Goal: Entertainment & Leisure: Consume media (video, audio)

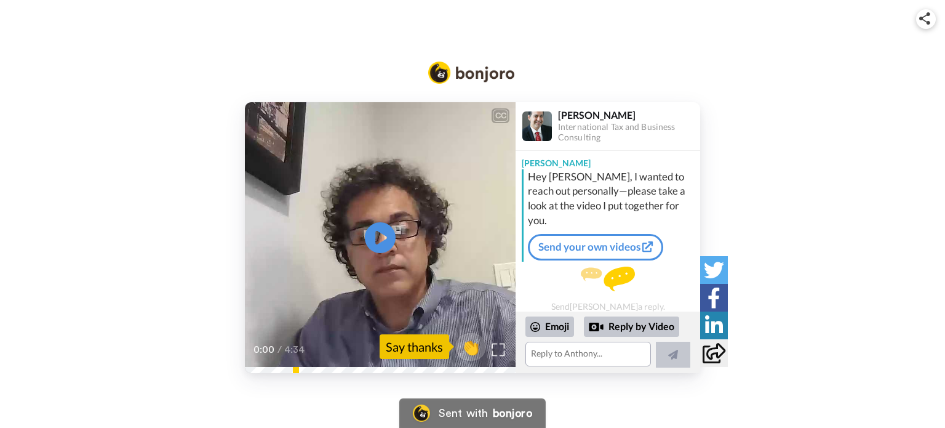
click at [497, 343] on img at bounding box center [498, 349] width 13 height 13
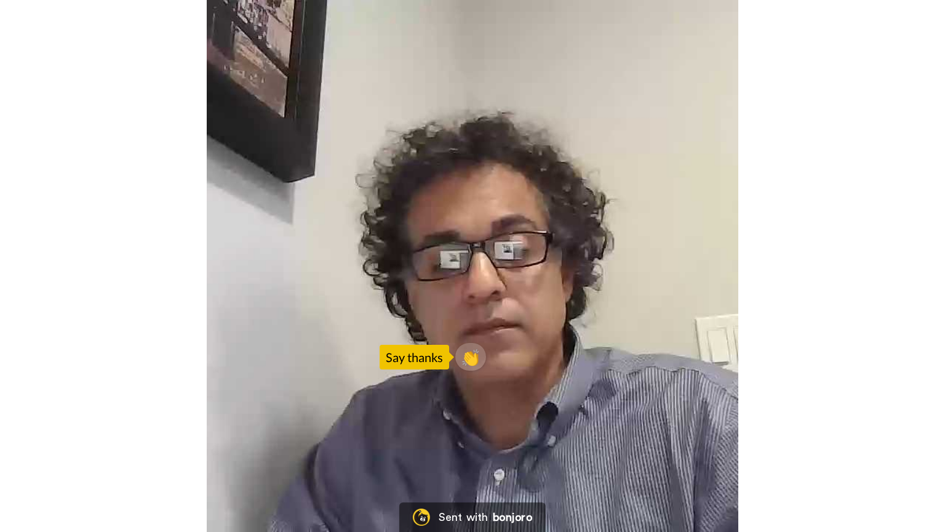
click at [402, 366] on video at bounding box center [472, 266] width 945 height 532
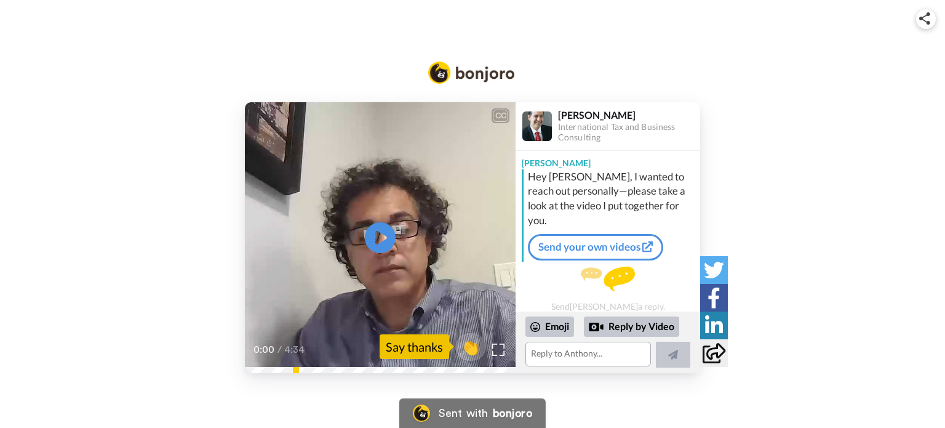
click at [347, 232] on video at bounding box center [380, 237] width 271 height 271
click at [491, 348] on div at bounding box center [498, 349] width 18 height 18
click at [365, 218] on icon "Play/Pause" at bounding box center [380, 237] width 33 height 58
click at [502, 351] on img at bounding box center [498, 349] width 13 height 13
click at [367, 366] on div "2:32 / 4:34" at bounding box center [380, 354] width 271 height 26
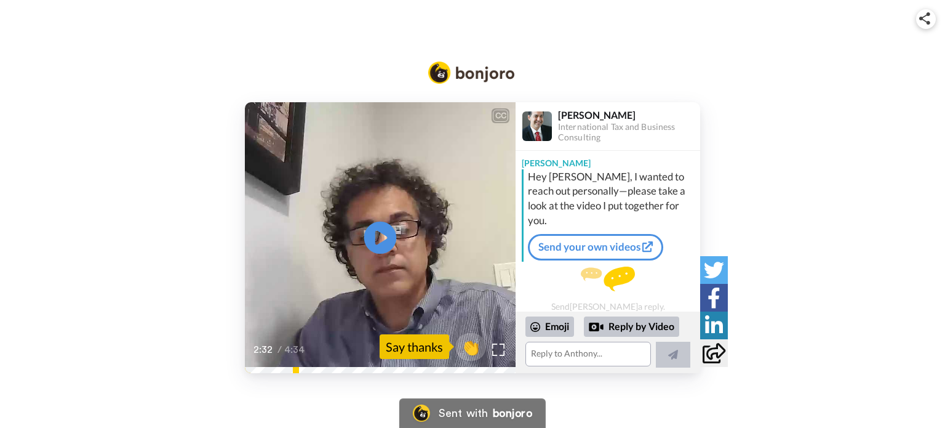
click at [390, 251] on icon "Play/Pause" at bounding box center [380, 237] width 33 height 58
